Goal: Find specific page/section: Find specific page/section

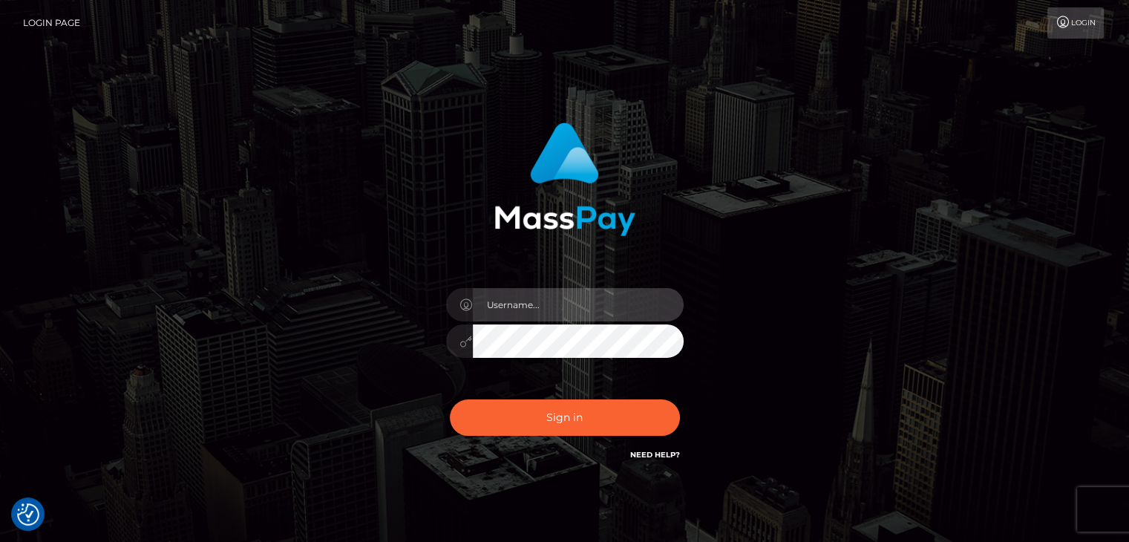
drag, startPoint x: 638, startPoint y: 295, endPoint x: 627, endPoint y: 308, distance: 17.4
click at [633, 303] on input "text" at bounding box center [578, 304] width 211 height 33
type input "Edward"
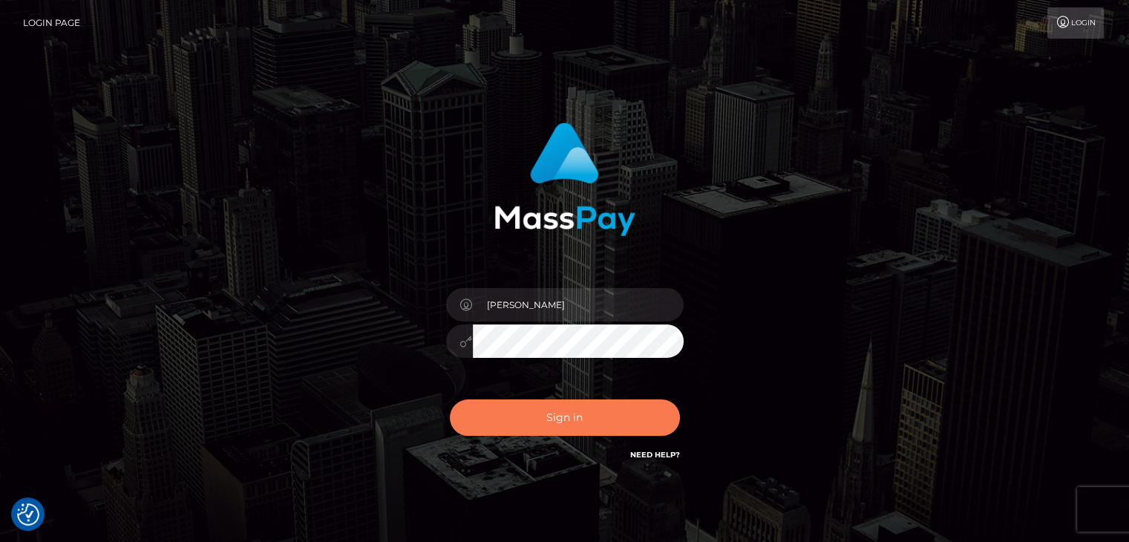
click at [597, 405] on button "Sign in" at bounding box center [565, 417] width 230 height 36
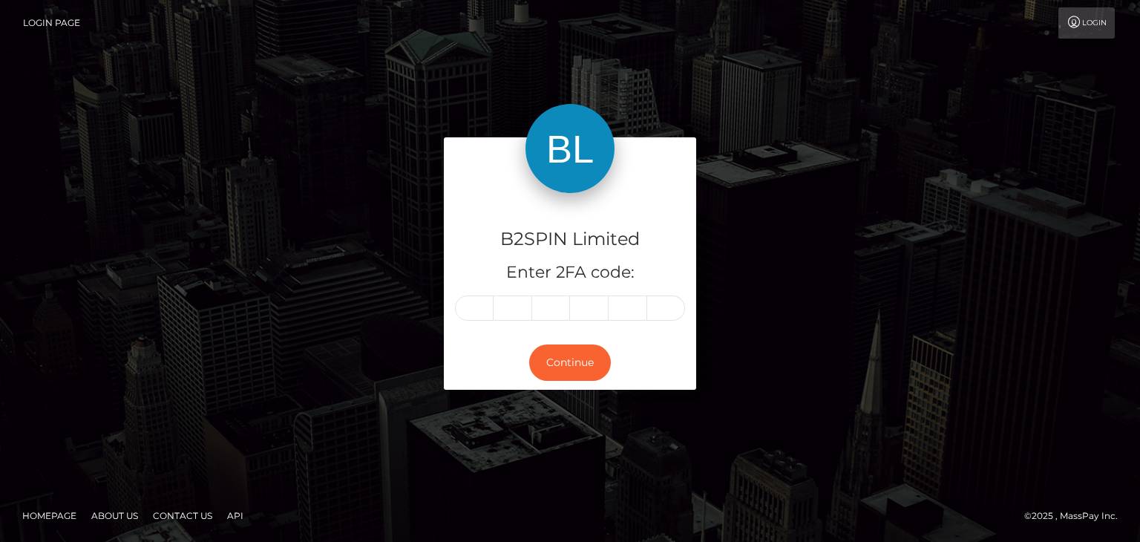
click at [460, 321] on div "B2SPIN Limited Enter 2FA code:" at bounding box center [570, 264] width 252 height 143
paste input "1"
type input "1"
type input "0"
type input "1"
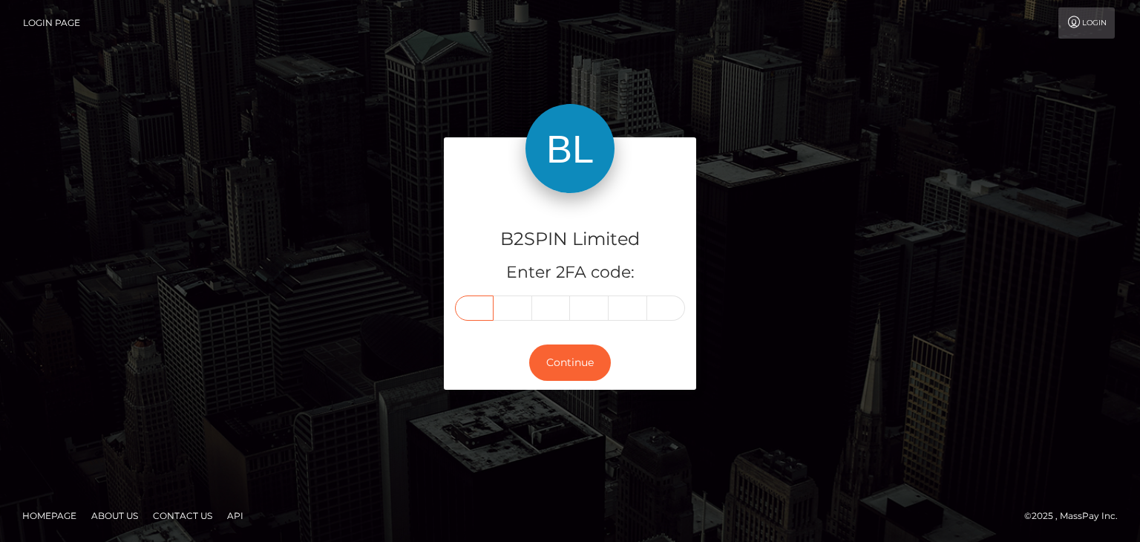
type input "8"
type input "9"
type input "6"
click at [585, 353] on button "Continue" at bounding box center [570, 362] width 82 height 36
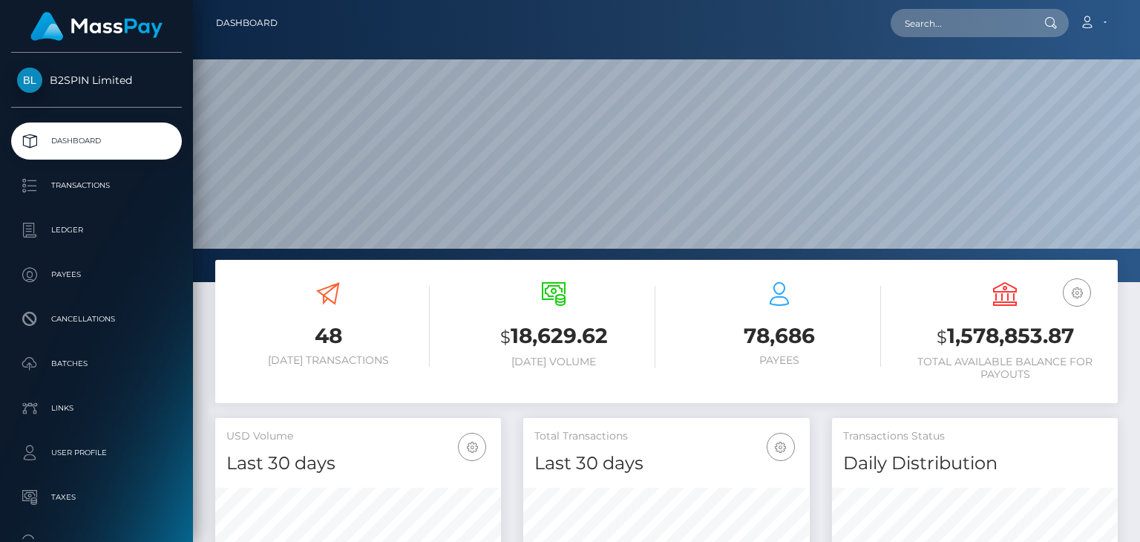
scroll to position [263, 285]
click at [941, 14] on input "text" at bounding box center [961, 23] width 140 height 28
click at [956, 22] on input "text" at bounding box center [961, 23] width 140 height 28
click at [963, 20] on input "text" at bounding box center [961, 23] width 140 height 28
paste input "1279535238"
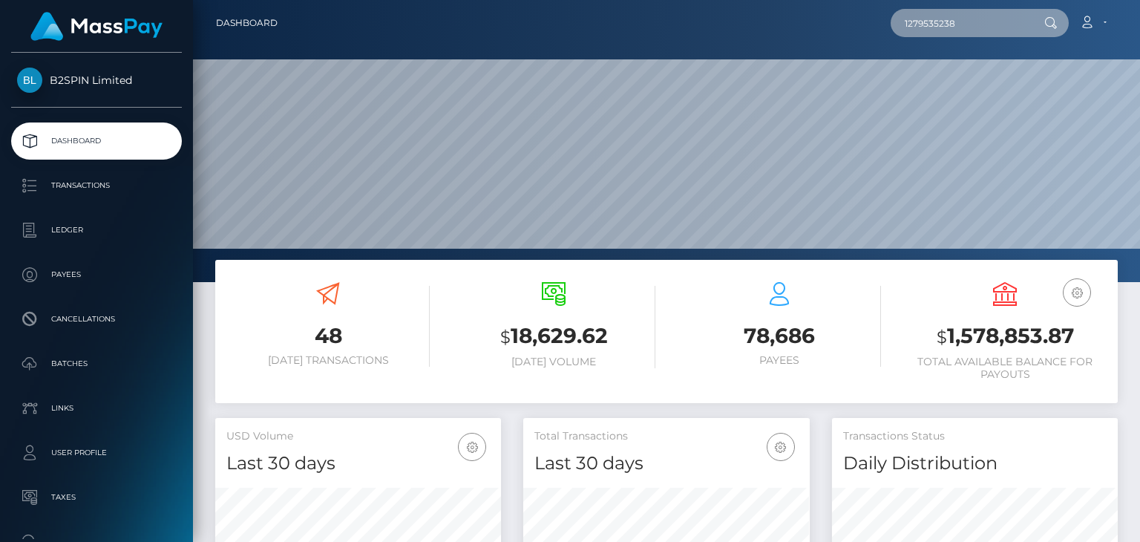
type input "1279535238"
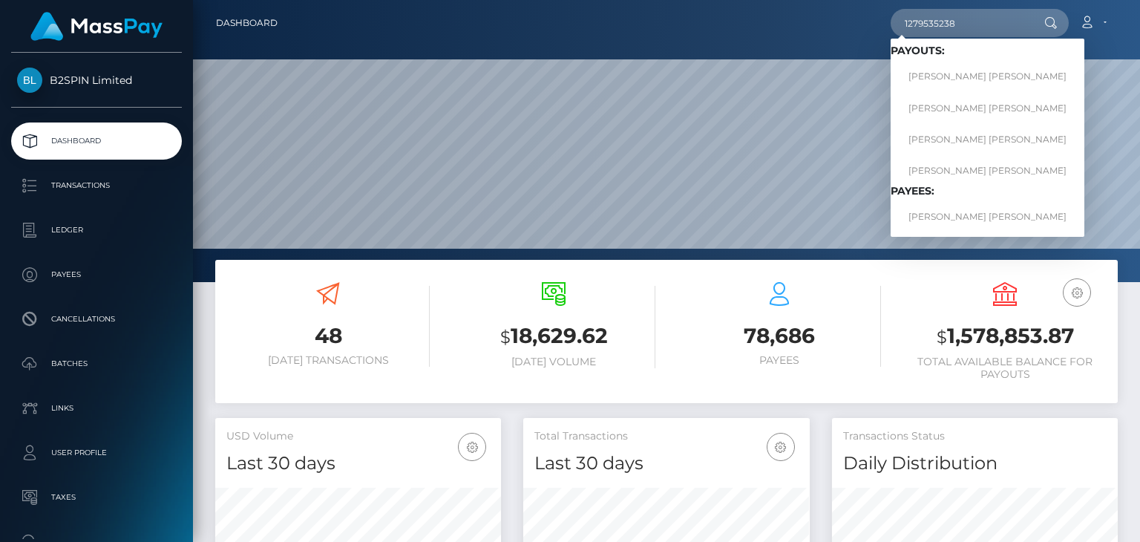
click at [790, 51] on div at bounding box center [666, 141] width 947 height 282
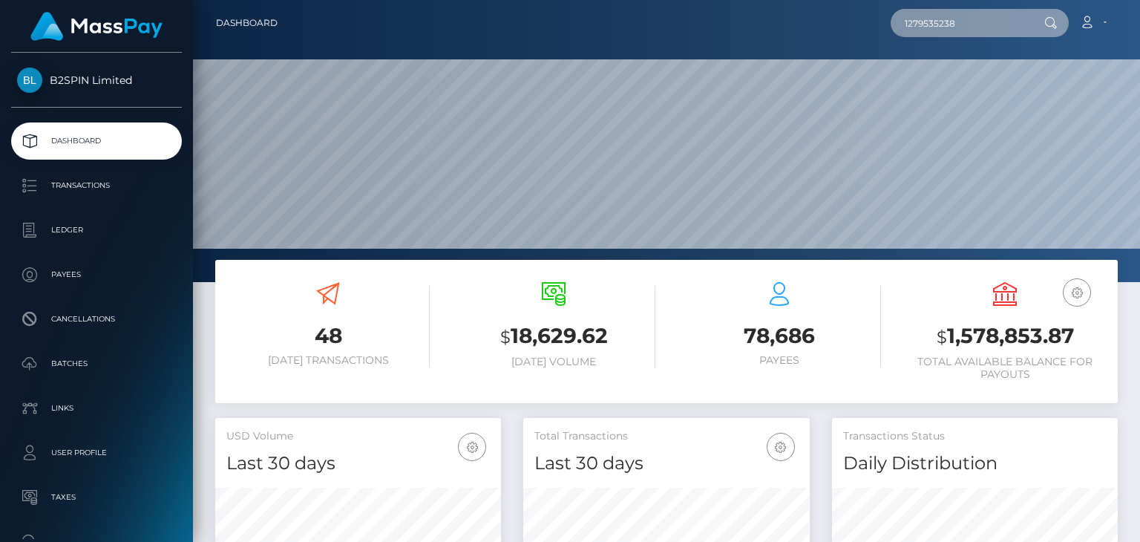
click at [974, 28] on input "1279535238" at bounding box center [961, 23] width 140 height 28
click at [977, 30] on input "1279535238" at bounding box center [961, 23] width 140 height 28
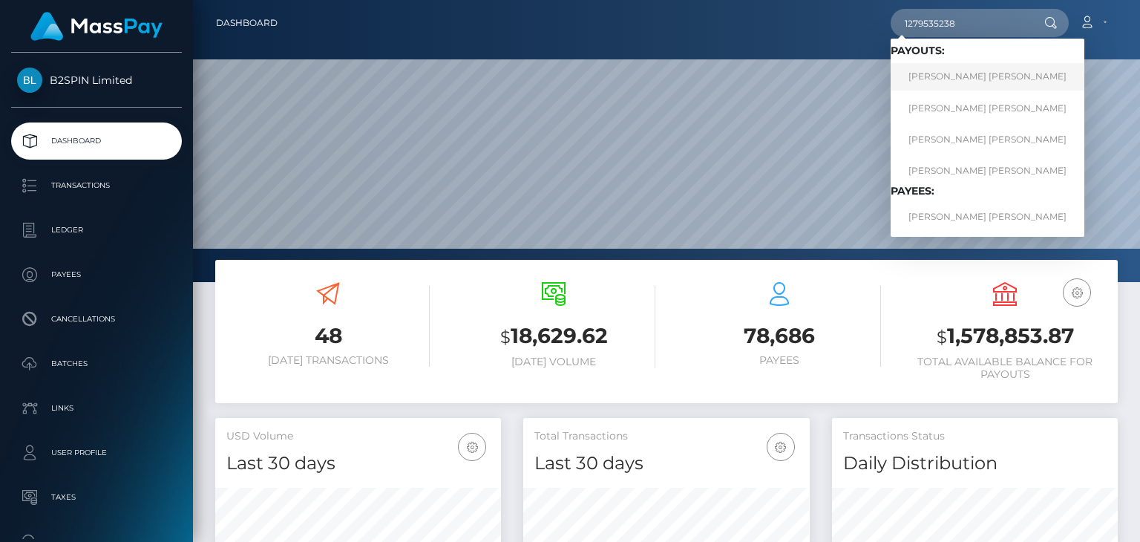
click at [957, 72] on link "ANDREW REKSMY CHHEM" at bounding box center [988, 76] width 194 height 27
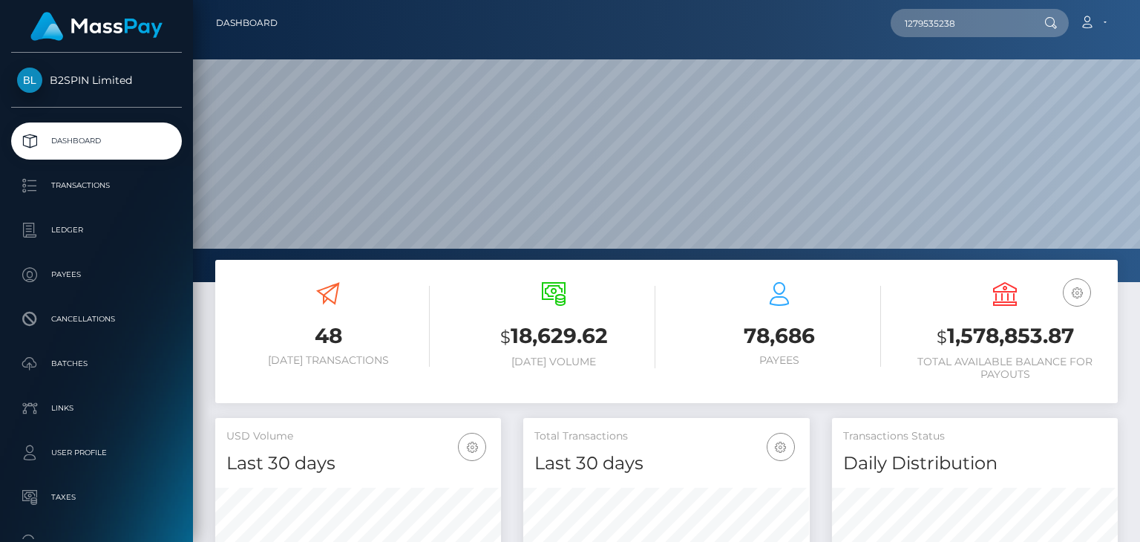
scroll to position [269, 0]
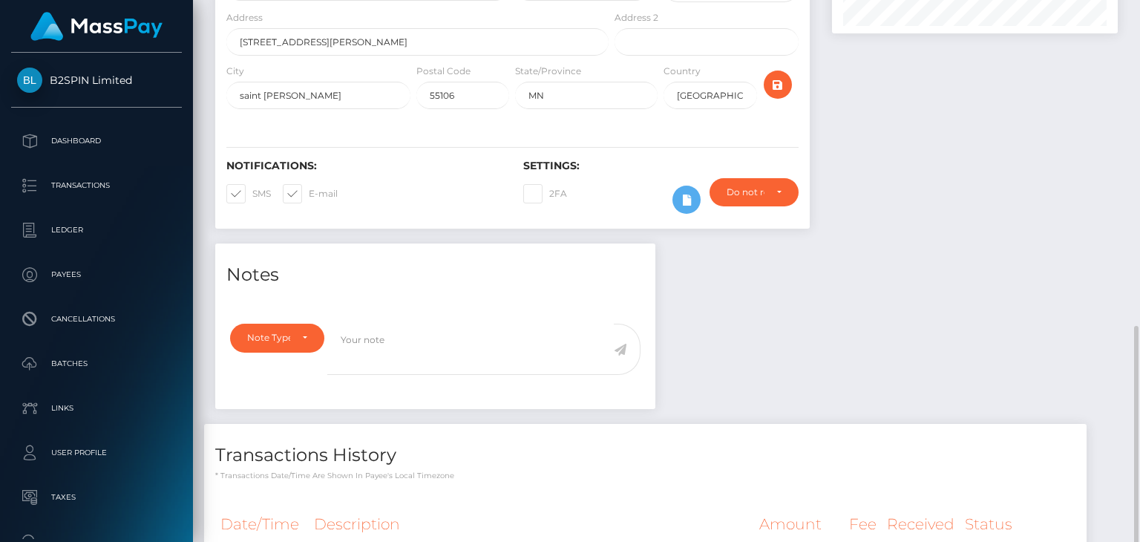
scroll to position [445, 0]
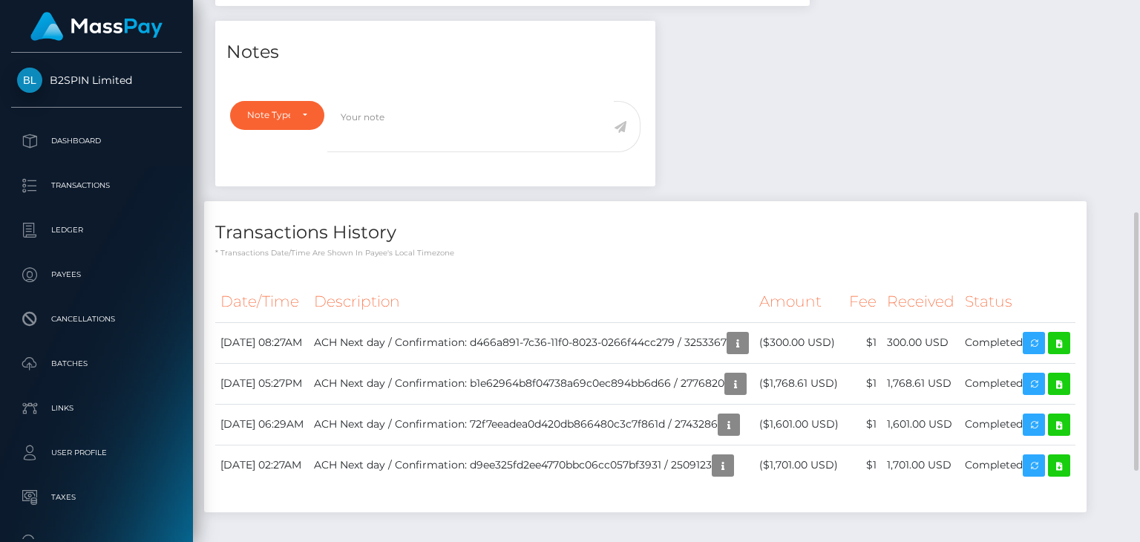
drag, startPoint x: 782, startPoint y: 156, endPoint x: 757, endPoint y: 168, distance: 28.6
click at [782, 157] on div "Notes Note Type Compliance Clear Compliance General Note Type" at bounding box center [666, 274] width 925 height 506
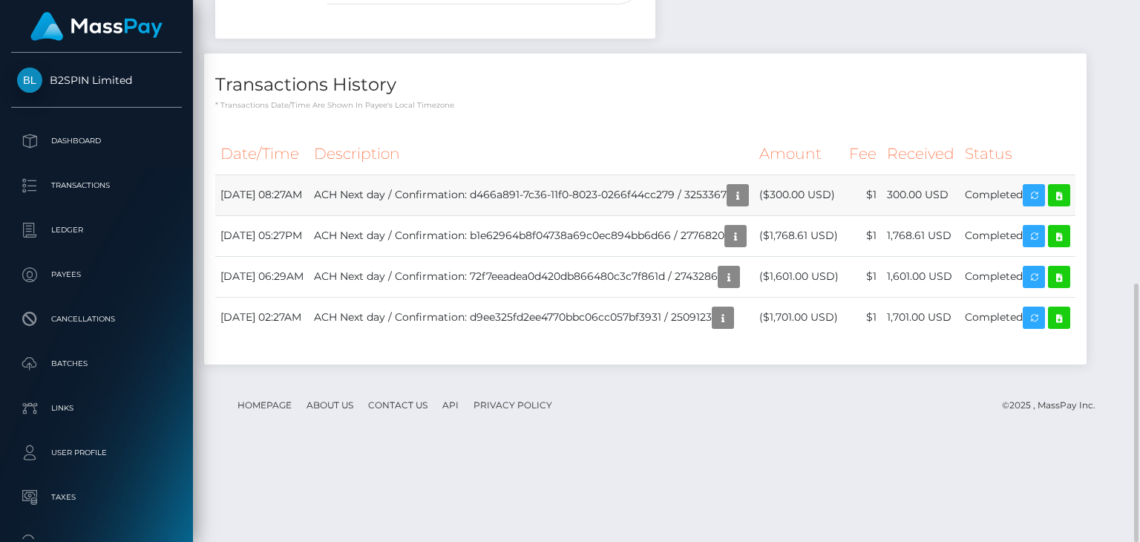
click at [514, 195] on td "ACH Next day / Confirmation: d466a891-7c36-11f0-8023-0266f44cc279 / 3253367" at bounding box center [531, 194] width 445 height 41
click at [674, 206] on td "ACH Next day / Confirmation: d466a891-7c36-11f0-8023-0266f44cc279 / 3253367" at bounding box center [531, 194] width 445 height 41
click at [684, 197] on td "ACH Next day / Confirmation: d466a891-7c36-11f0-8023-0266f44cc279 / 3253367" at bounding box center [531, 194] width 445 height 41
drag, startPoint x: 779, startPoint y: 197, endPoint x: 755, endPoint y: 195, distance: 23.9
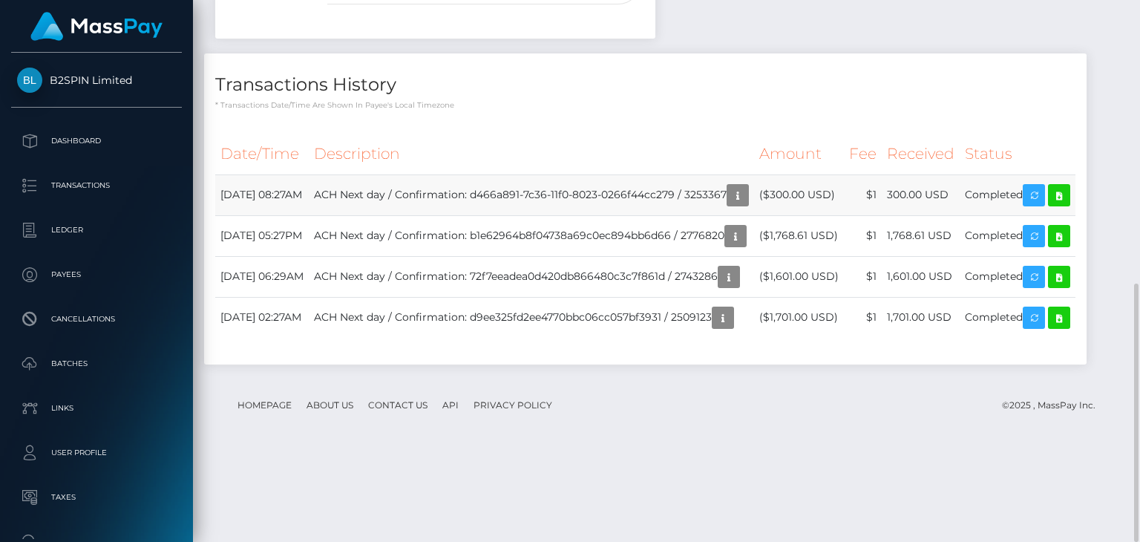
click at [754, 197] on td "ACH Next day / Confirmation: d466a891-7c36-11f0-8023-0266f44cc279 / 3253367" at bounding box center [531, 194] width 445 height 41
click at [745, 191] on td "ACH Next day / Confirmation: d466a891-7c36-11f0-8023-0266f44cc279 / 3253367" at bounding box center [531, 194] width 445 height 41
copy td "3253367"
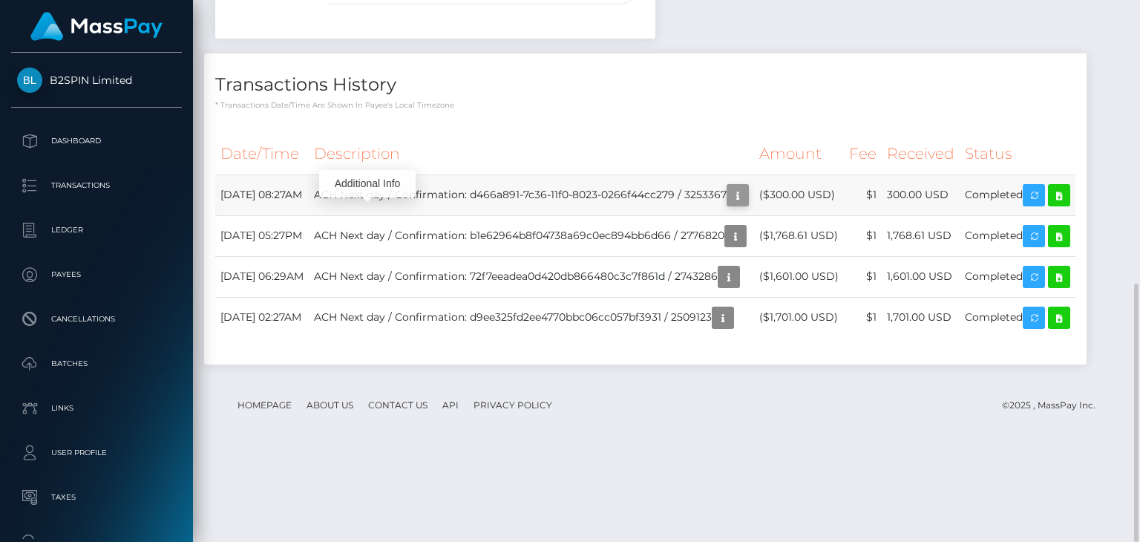
click at [729, 205] on icon "button" at bounding box center [738, 195] width 18 height 19
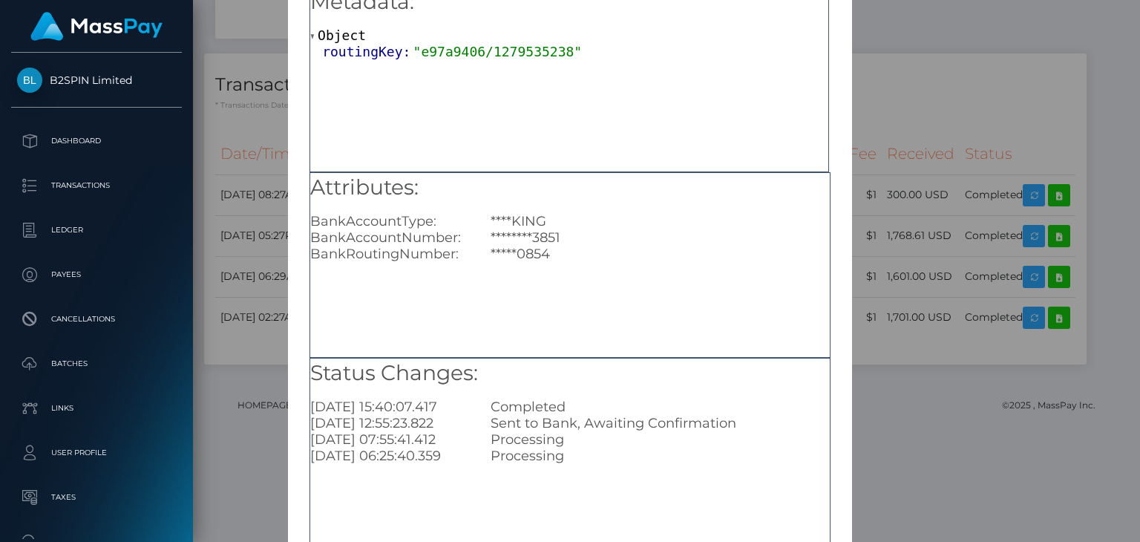
scroll to position [148, 0]
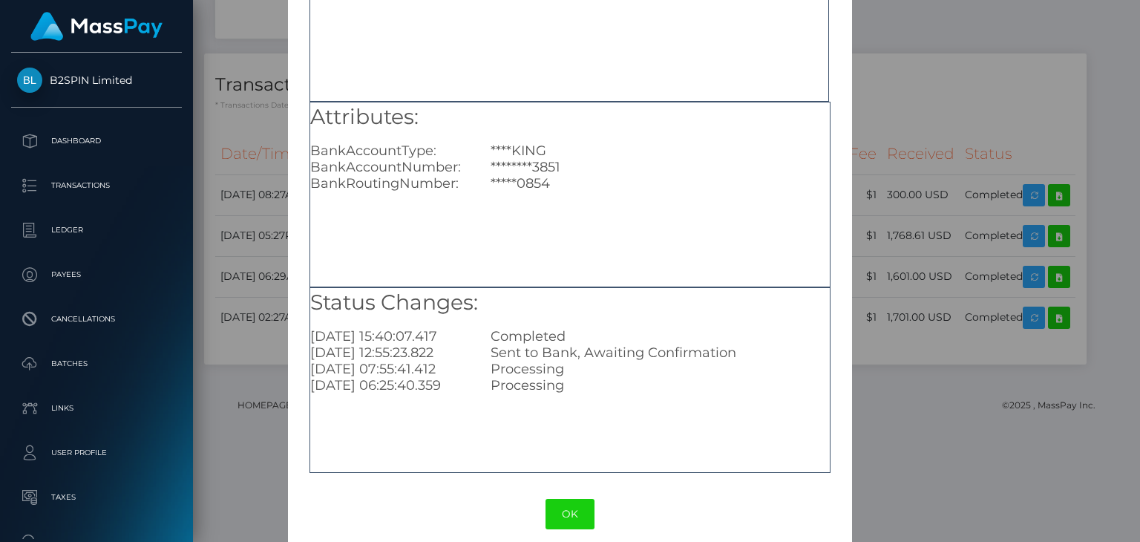
click at [915, 134] on div "× Payout Information Metadata: Object routingKey: "e97a9406/1279535238" Attribu…" at bounding box center [570, 271] width 1140 height 542
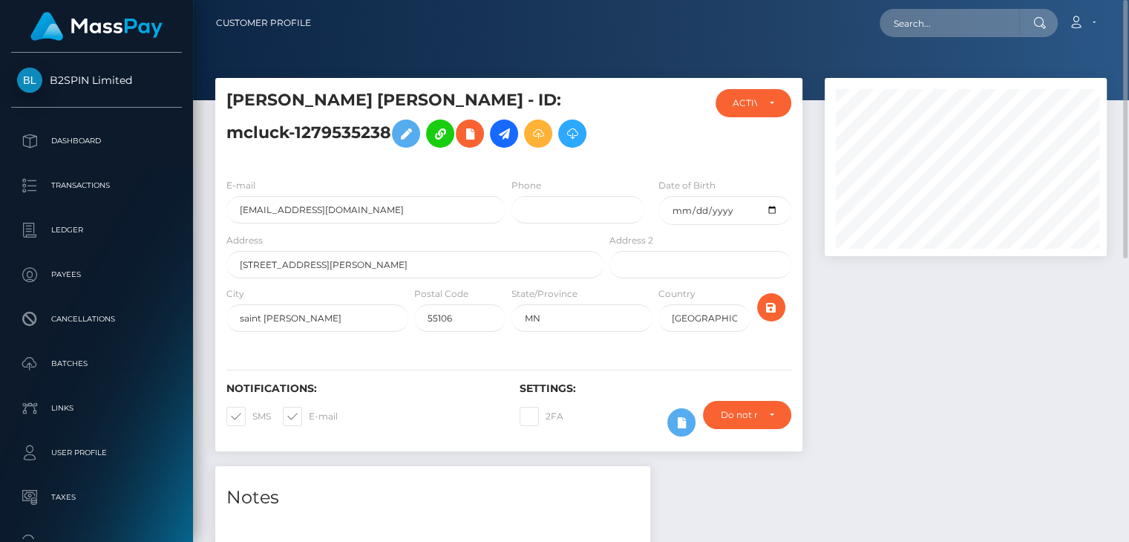
scroll to position [178, 282]
click at [915, 13] on input "text" at bounding box center [950, 23] width 140 height 28
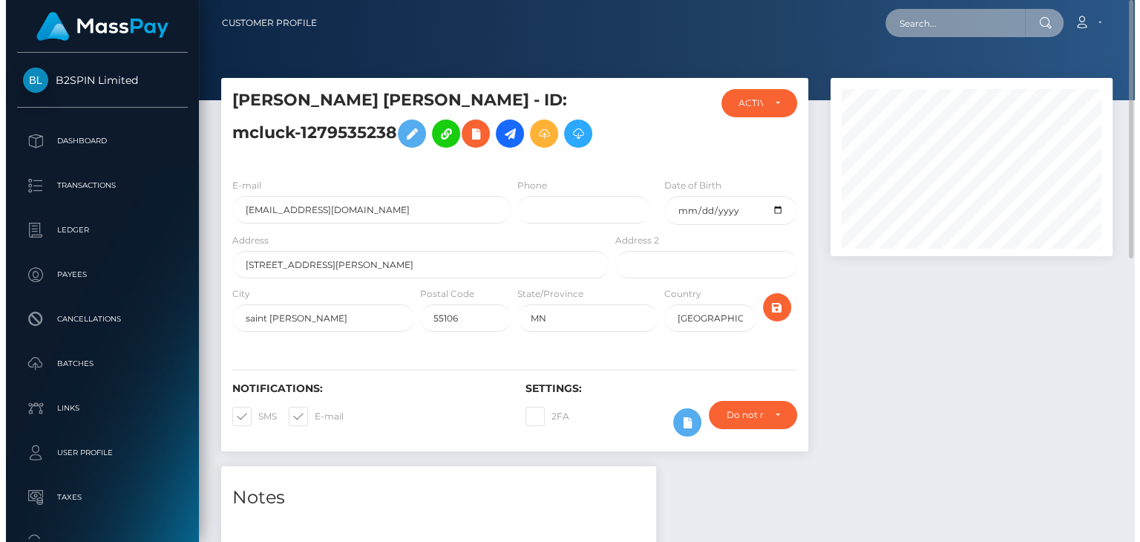
scroll to position [178, 285]
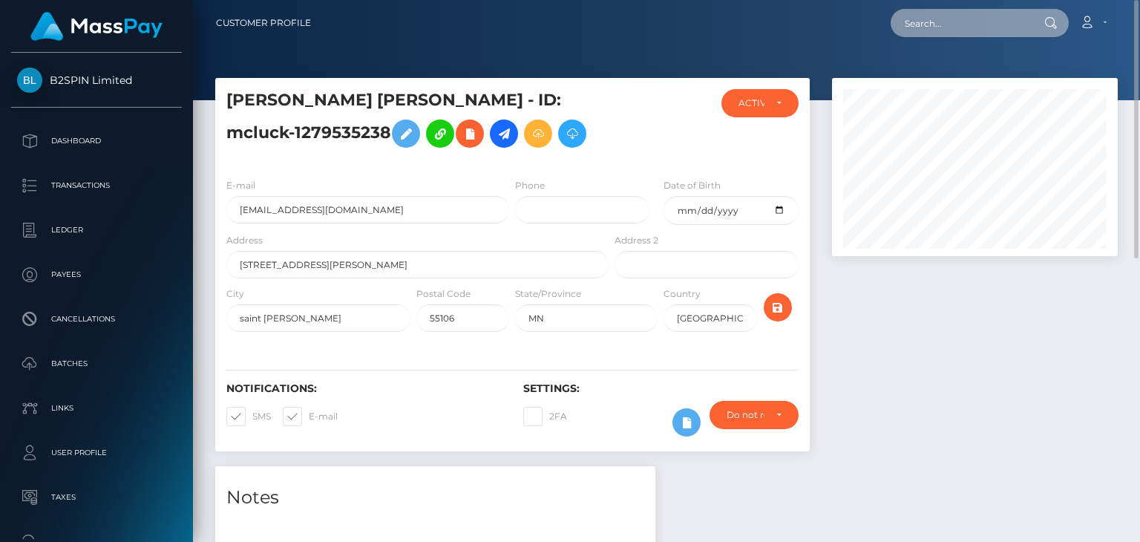
paste input "1279535238"
click at [953, 21] on input "1279535238" at bounding box center [961, 23] width 140 height 28
type input "1279535238"
